Goal: Transaction & Acquisition: Purchase product/service

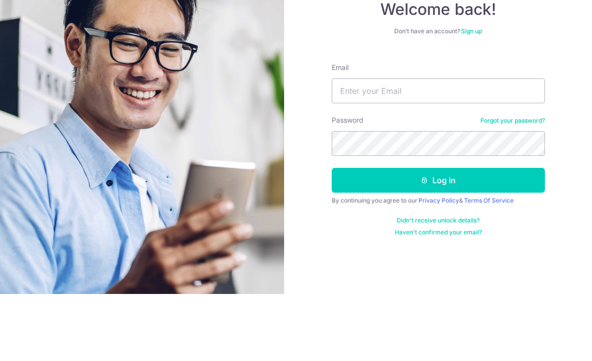
scroll to position [32, 0]
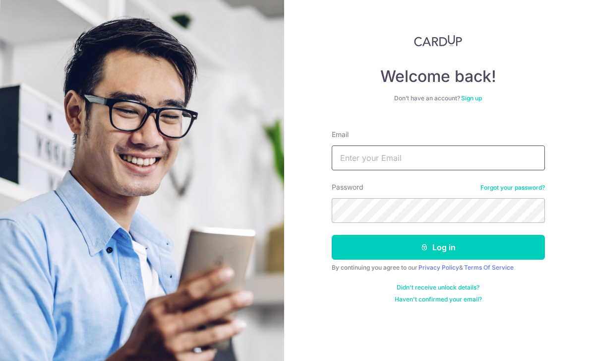
type input "Raymond_L@alanrefrigerationservices.com"
click at [358, 235] on button "Log in" at bounding box center [438, 247] width 213 height 25
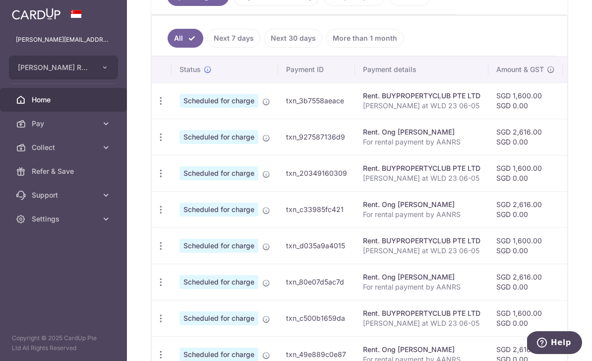
scroll to position [251, 0]
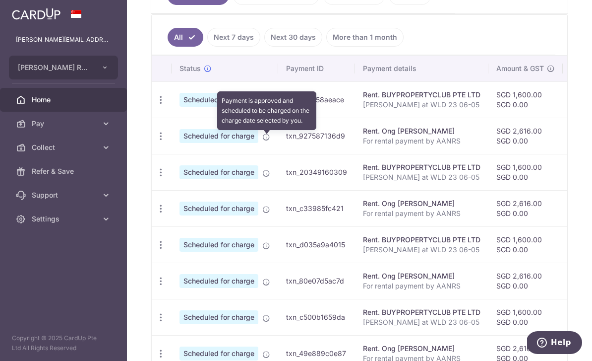
click at [262, 105] on icon at bounding box center [266, 101] width 8 height 8
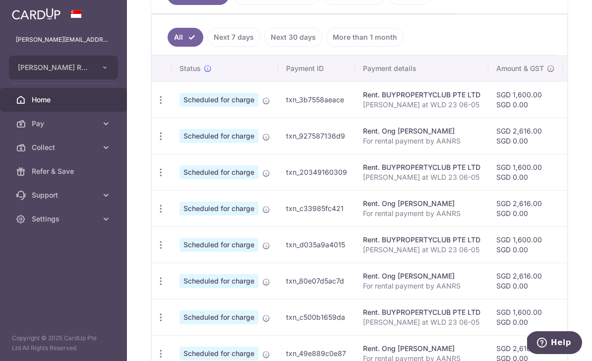
click at [278, 190] on td "txn_20349160309" at bounding box center [316, 172] width 77 height 36
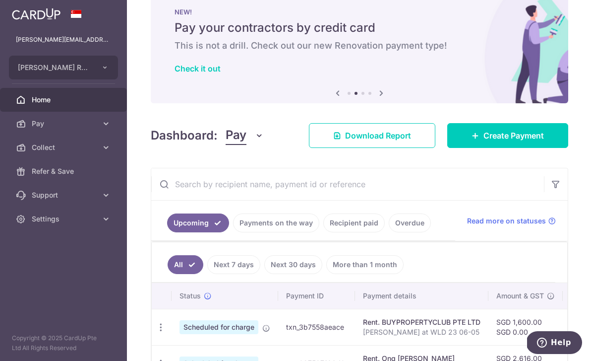
scroll to position [25, 0]
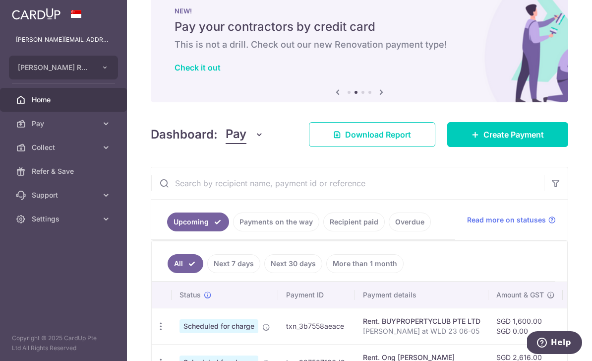
click at [487, 140] on span "Create Payment" at bounding box center [514, 134] width 61 height 12
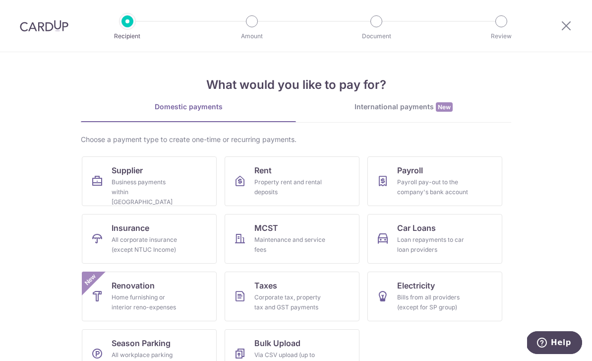
click at [109, 179] on link "Supplier Business payments within Singapore" at bounding box center [149, 181] width 135 height 50
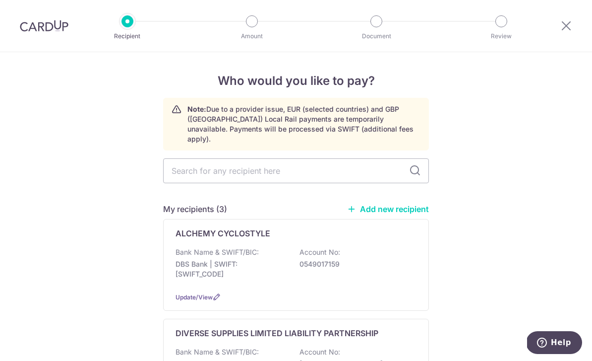
click at [206, 166] on input "text" at bounding box center [296, 170] width 266 height 25
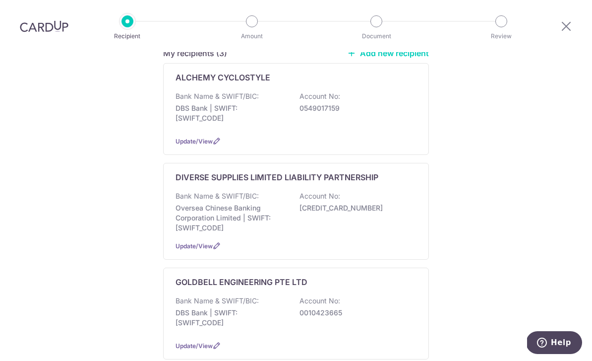
scroll to position [157, 0]
click at [195, 202] on p "Oversea Chinese Banking Corporation Limited | SWIFT: OCBCSGSGXXX" at bounding box center [231, 217] width 111 height 30
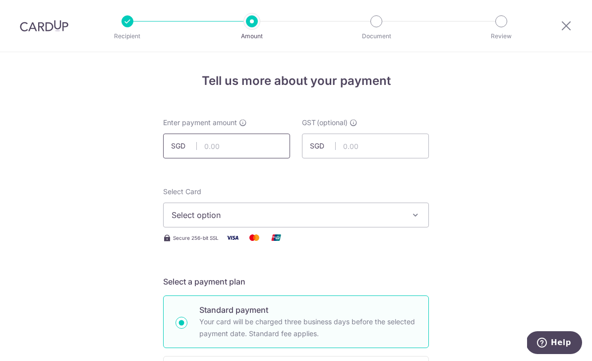
click at [222, 152] on input "text" at bounding box center [226, 145] width 127 height 25
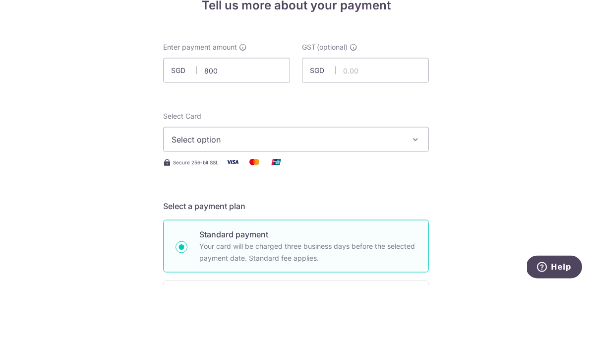
type input "800.00"
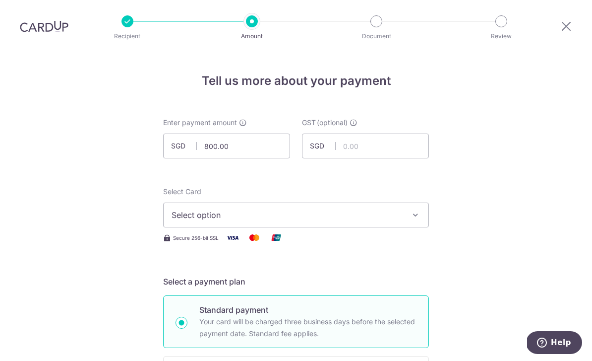
click at [185, 209] on span "Select option" at bounding box center [287, 215] width 231 height 12
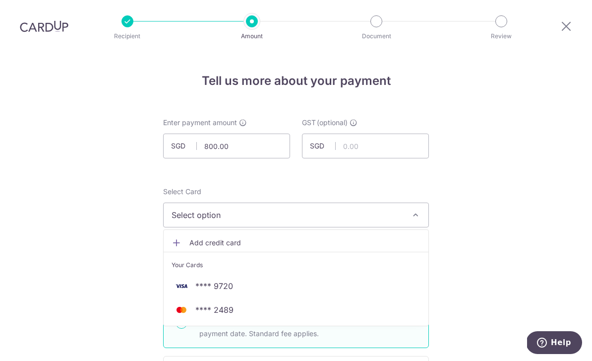
click at [189, 280] on img at bounding box center [182, 286] width 20 height 12
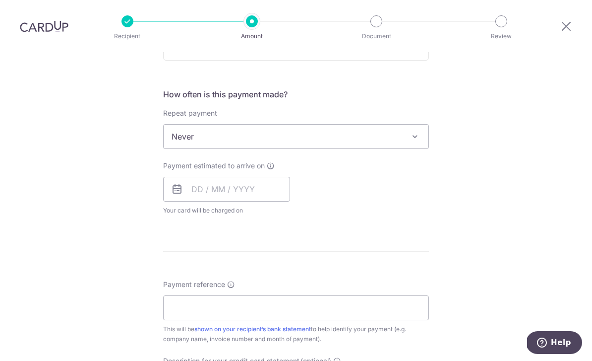
scroll to position [348, 0]
click at [206, 176] on input "text" at bounding box center [226, 188] width 127 height 25
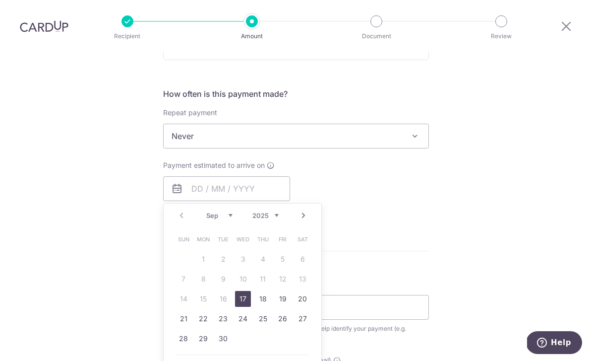
click at [236, 291] on link "17" at bounding box center [243, 299] width 16 height 16
type input "[DATE]"
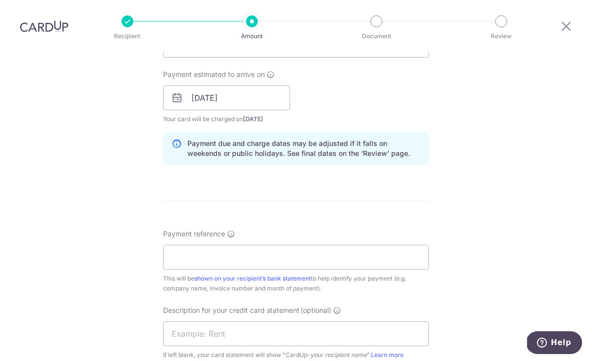
scroll to position [443, 0]
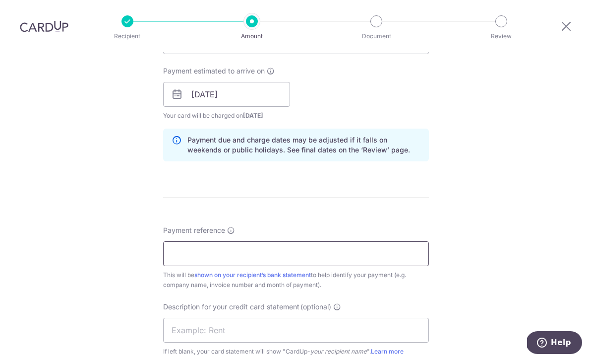
click at [191, 241] on input "Payment reference" at bounding box center [296, 253] width 266 height 25
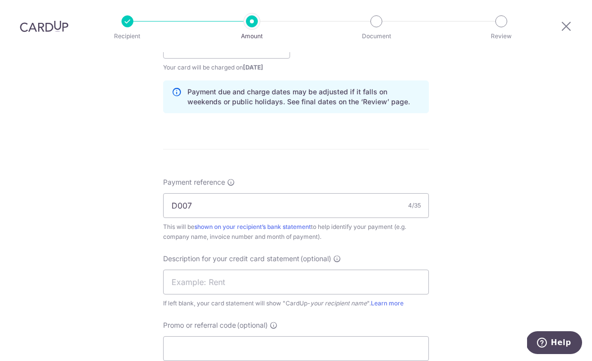
scroll to position [491, 0]
type input "D007"
click at [184, 269] on input "text" at bounding box center [296, 281] width 266 height 25
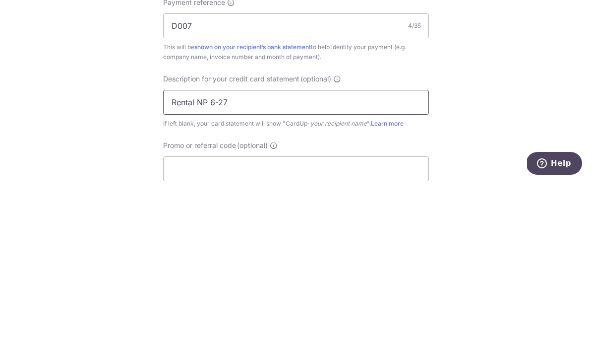
click at [211, 269] on input "Rental NP 6-27" at bounding box center [296, 281] width 266 height 25
click at [212, 269] on input "Rental NP 6-27" at bounding box center [296, 281] width 266 height 25
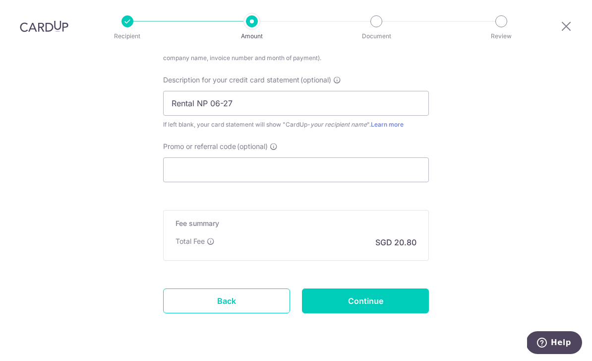
scroll to position [668, 0]
type input "Rental NP 06-27"
click at [399, 289] on input "Continue" at bounding box center [365, 301] width 127 height 25
type input "Create Schedule"
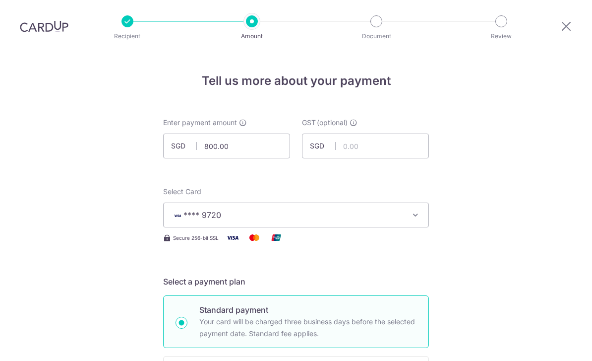
scroll to position [682, 0]
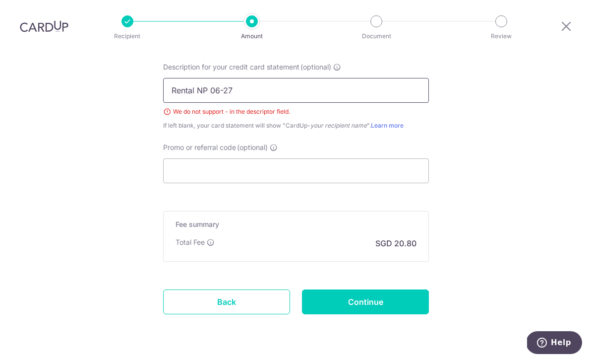
click at [224, 78] on input "Rental NP 06-27" at bounding box center [296, 90] width 266 height 25
type input "Rental NP 0627"
click at [393, 289] on input "Continue" at bounding box center [365, 301] width 127 height 25
type input "Create Schedule"
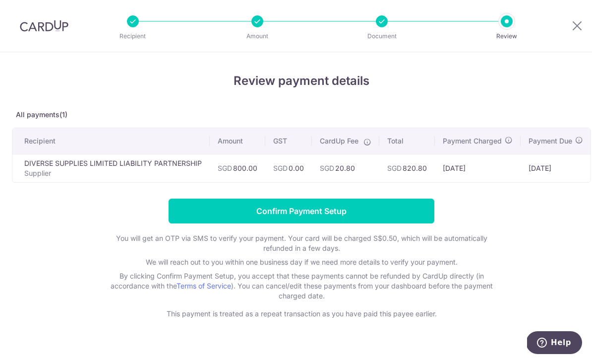
click at [238, 223] on input "Confirm Payment Setup" at bounding box center [302, 210] width 266 height 25
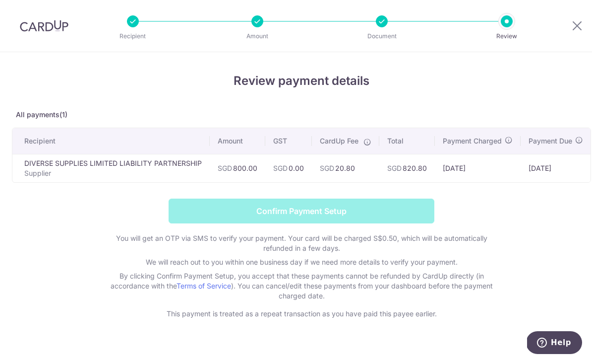
click at [203, 208] on form "Confirm Payment Setup You will get an OTP via SMS to verify your payment. Your …" at bounding box center [301, 258] width 579 height 120
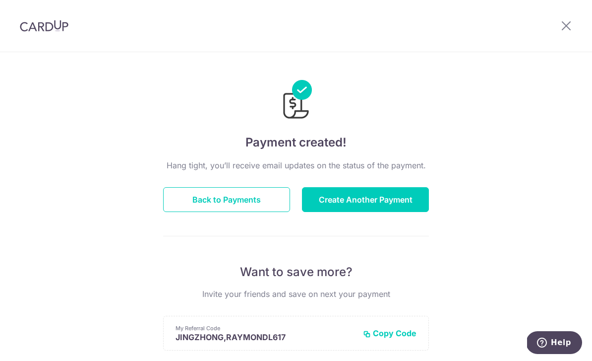
click at [190, 200] on button "Back to Payments" at bounding box center [226, 199] width 127 height 25
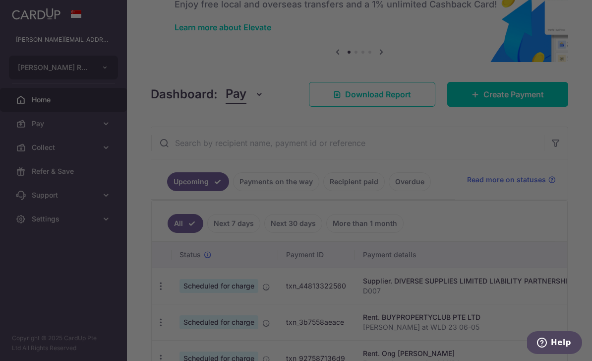
scroll to position [64, 0]
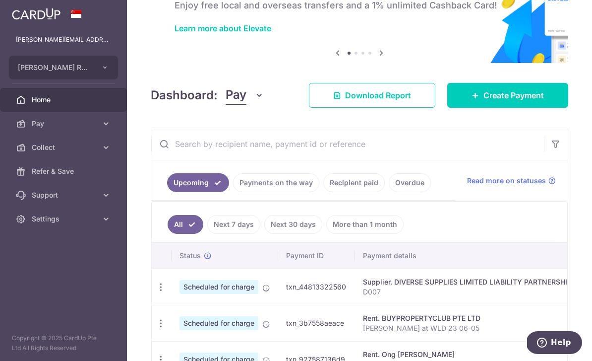
click at [278, 305] on td "txn_44813322560" at bounding box center [316, 286] width 77 height 36
click at [156, 292] on icon "button" at bounding box center [161, 287] width 10 height 10
click at [180, 320] on span "Update payment" at bounding box center [213, 314] width 67 height 12
radio input "true"
type input "800.00"
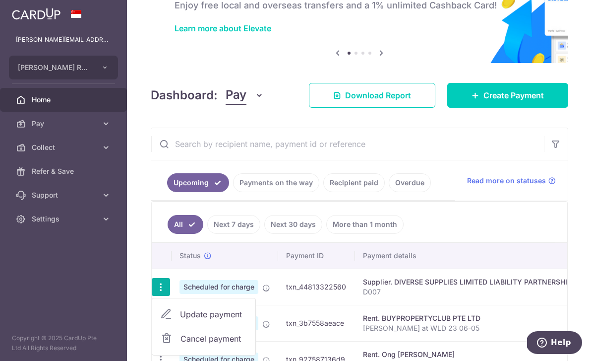
type input "0.00"
type input "[DATE]"
type input "D007"
type input "Rental NP 0627"
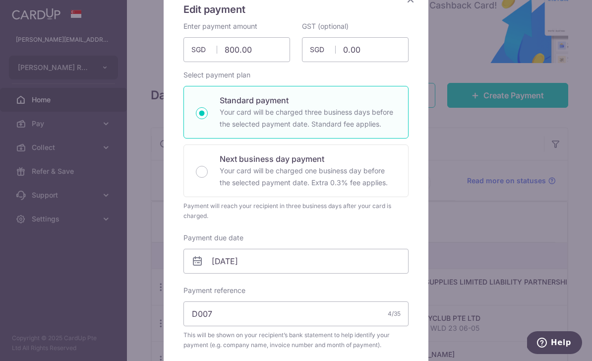
scroll to position [91, 0]
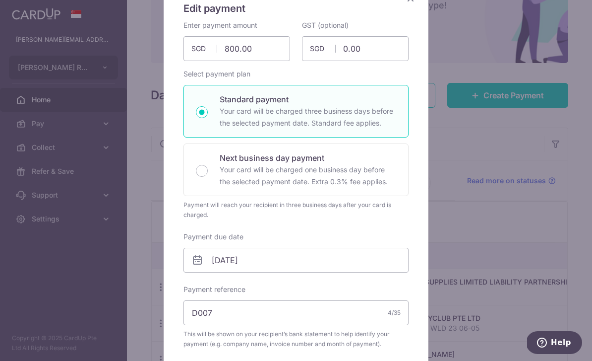
click at [38, 143] on div "Edit payment By clicking apply, you will make changes to all payments to DIVERS…" at bounding box center [296, 180] width 592 height 361
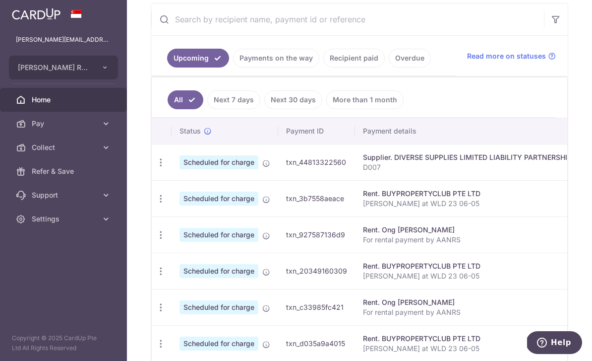
scroll to position [0, 0]
click at [363, 172] on p "D007" at bounding box center [467, 167] width 209 height 10
click at [156, 168] on icon "button" at bounding box center [161, 162] width 10 height 10
click at [145, 104] on div at bounding box center [296, 180] width 592 height 361
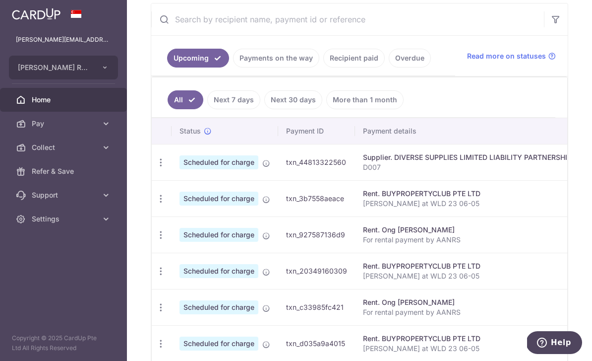
click at [233, 67] on link "Payments on the way" at bounding box center [276, 58] width 86 height 19
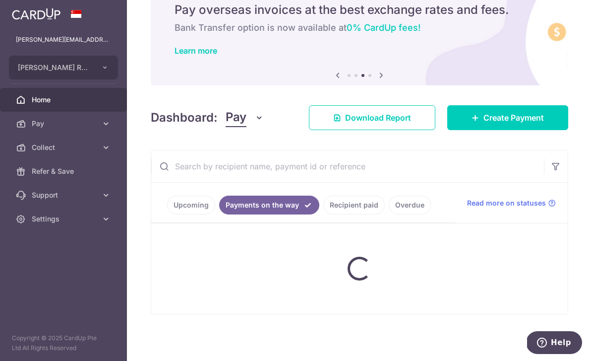
scroll to position [58, 0]
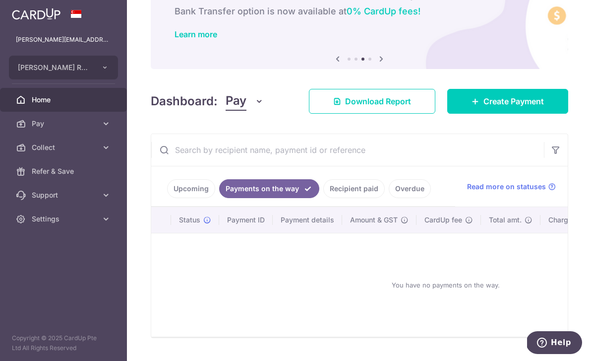
click at [167, 198] on link "Upcoming" at bounding box center [191, 188] width 48 height 19
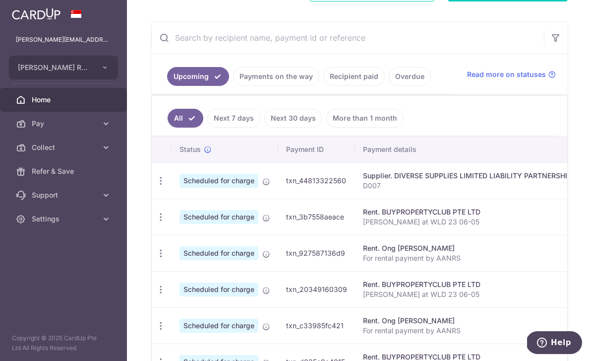
scroll to position [186, 0]
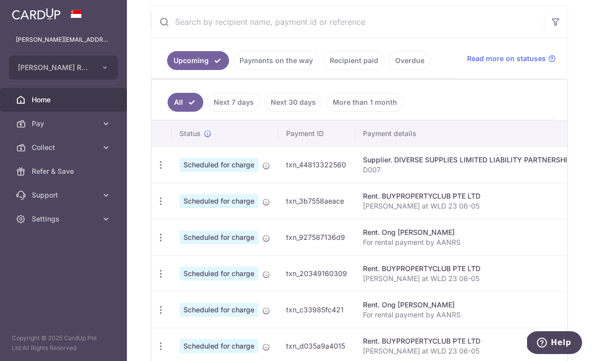
click at [152, 183] on td "Update payment Cancel payment" at bounding box center [162, 164] width 20 height 36
click at [156, 170] on icon "button" at bounding box center [161, 165] width 10 height 10
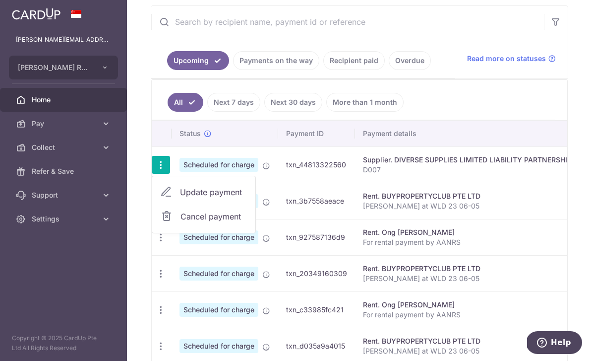
click at [180, 198] on span "Update payment" at bounding box center [213, 192] width 67 height 12
radio input "true"
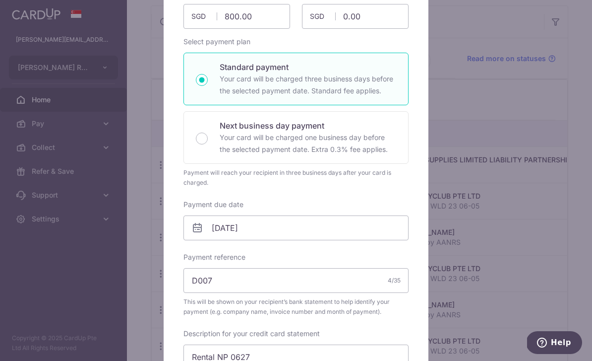
scroll to position [134, 0]
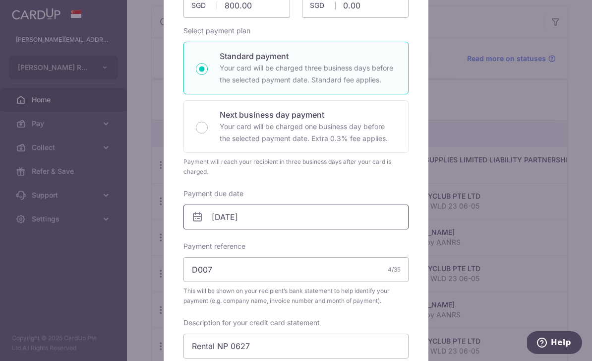
click at [237, 222] on input "[DATE]" at bounding box center [296, 216] width 225 height 25
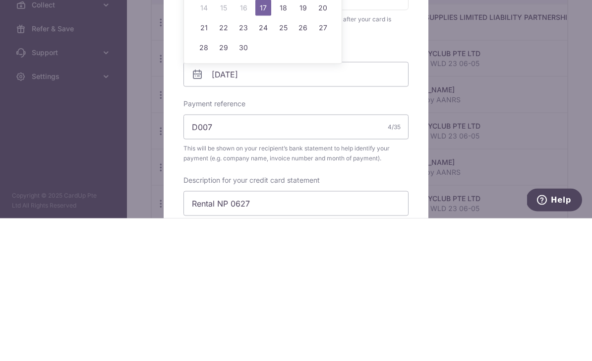
scroll to position [32, 0]
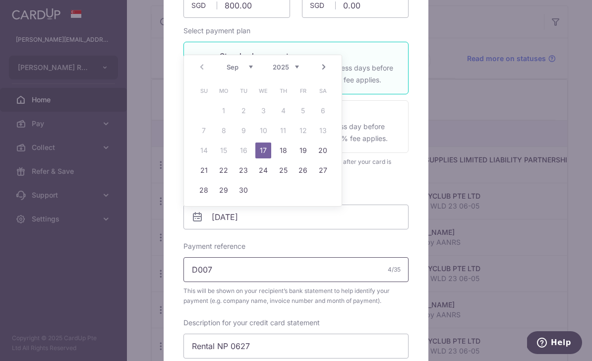
click at [293, 260] on input "D007" at bounding box center [296, 269] width 225 height 25
